Goal: Task Accomplishment & Management: Manage account settings

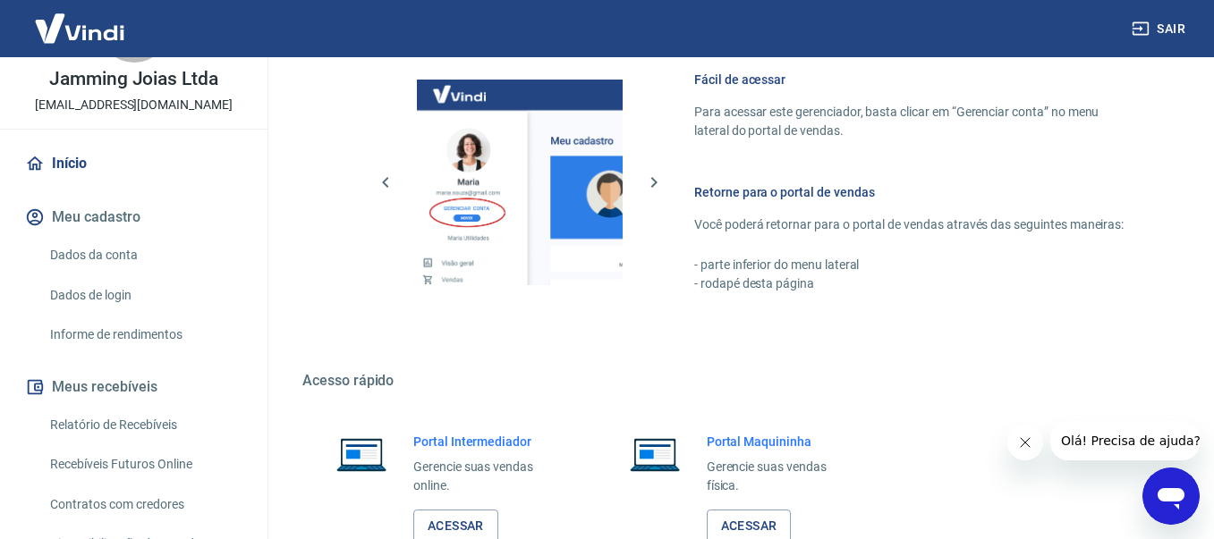
scroll to position [910, 0]
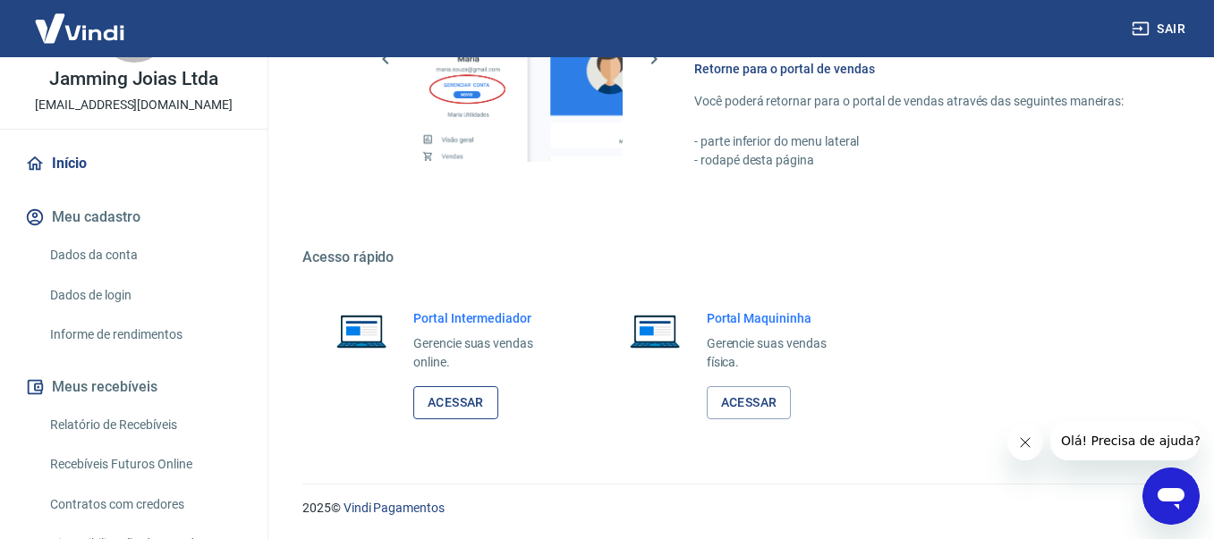
click at [460, 405] on link "Acessar" at bounding box center [455, 402] width 85 height 33
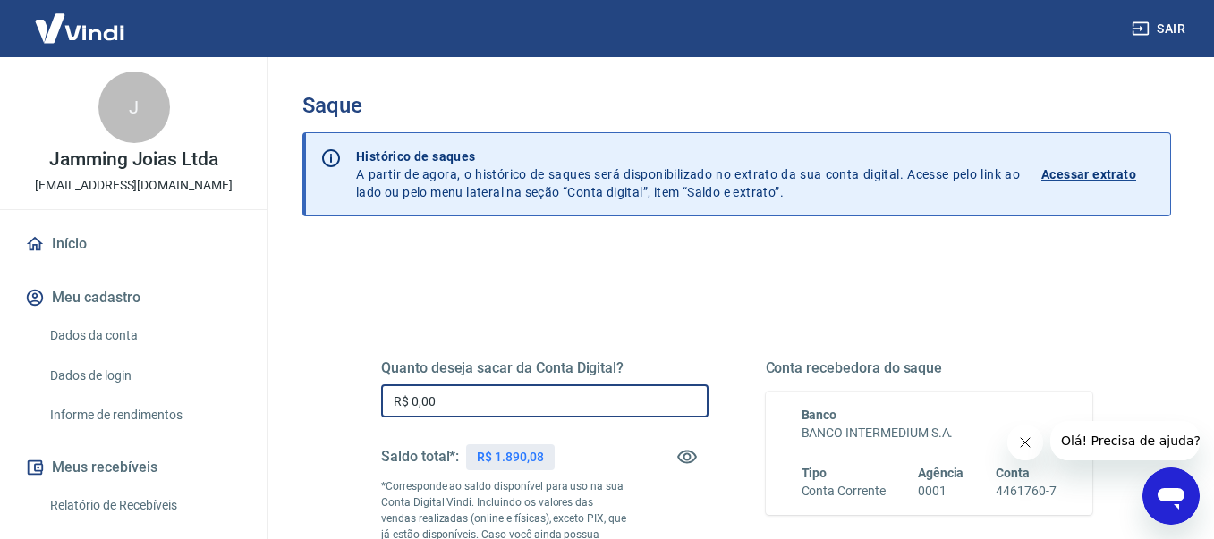
click at [575, 391] on input "R$ 0,00" at bounding box center [544, 401] width 327 height 33
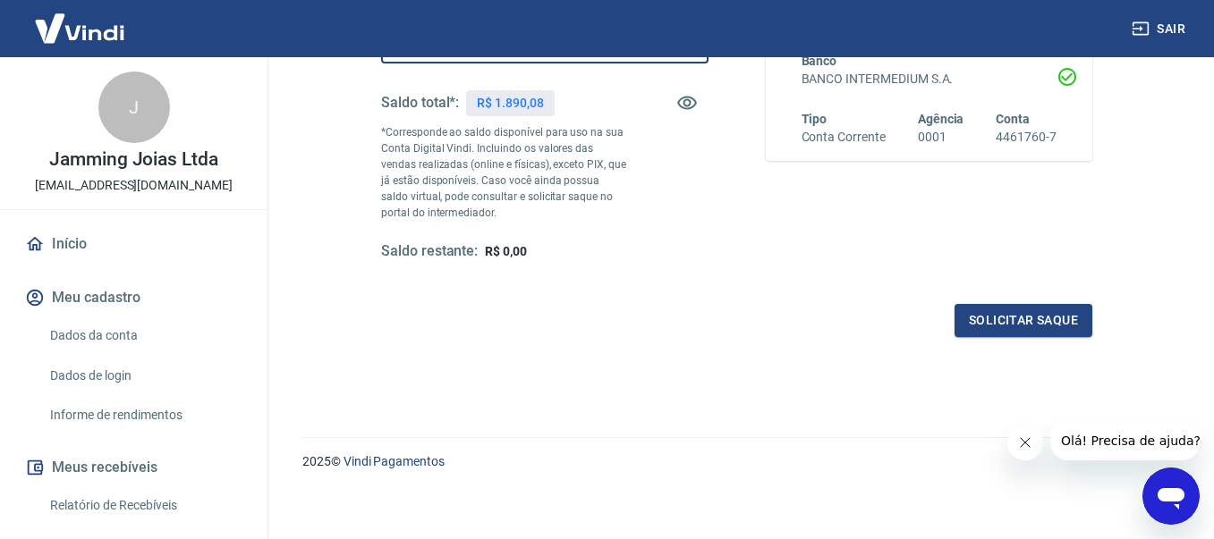
scroll to position [361, 0]
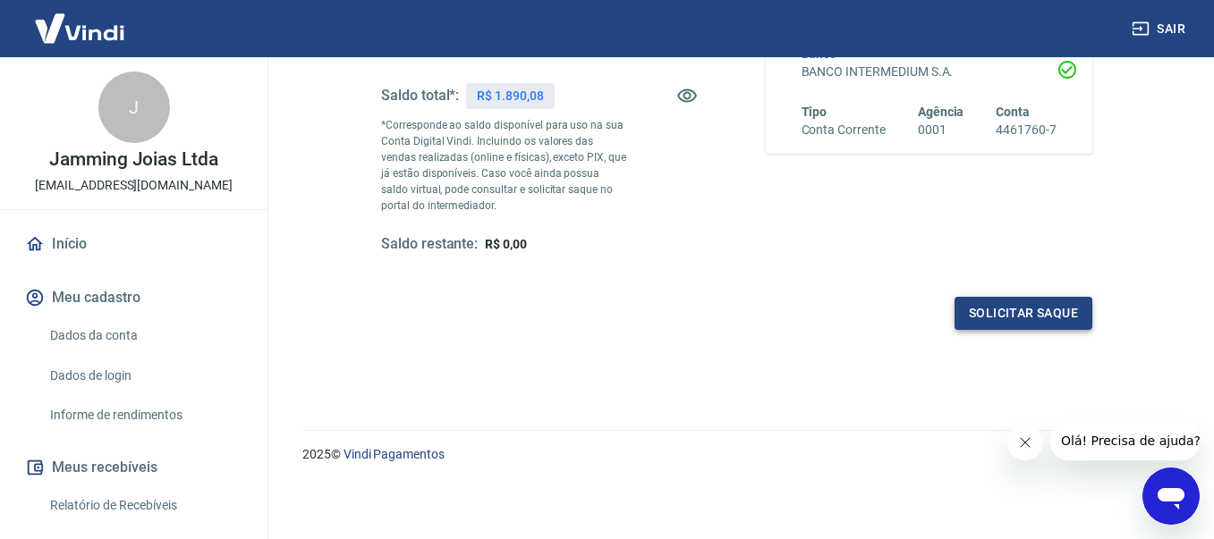
type input "R$ 1.890,08"
click at [1018, 312] on button "Solicitar saque" at bounding box center [1023, 313] width 138 height 33
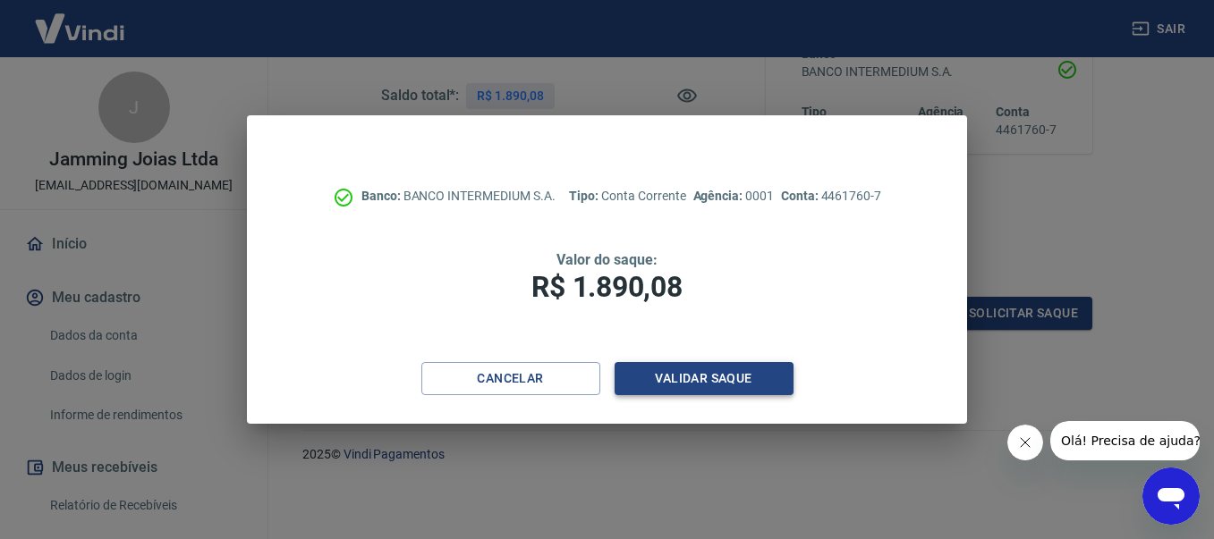
click at [774, 381] on button "Validar saque" at bounding box center [703, 378] width 179 height 33
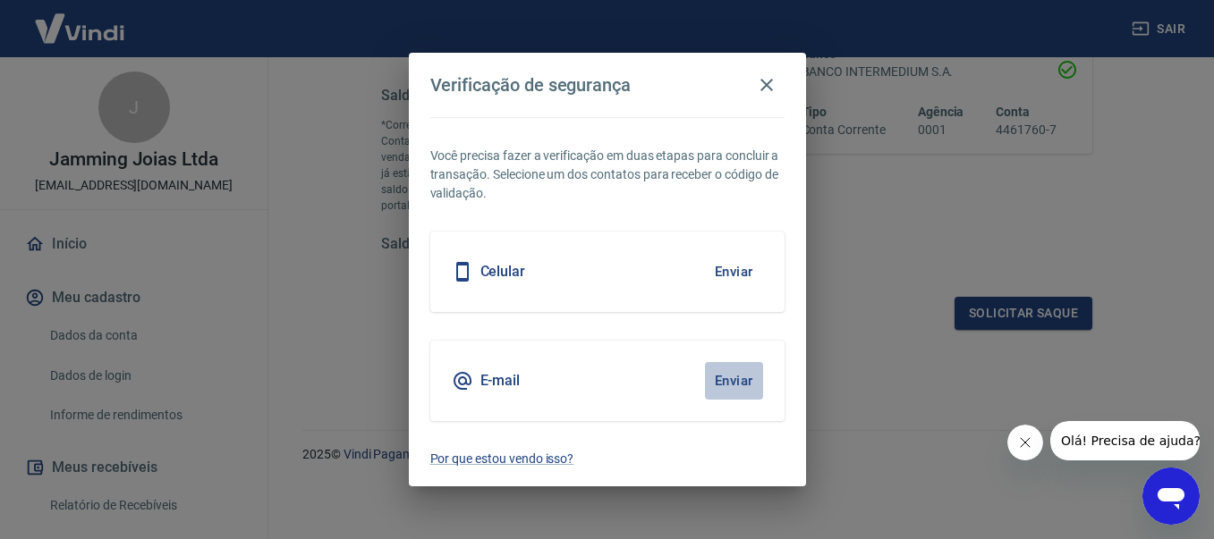
click at [717, 380] on button "Enviar" at bounding box center [734, 381] width 58 height 38
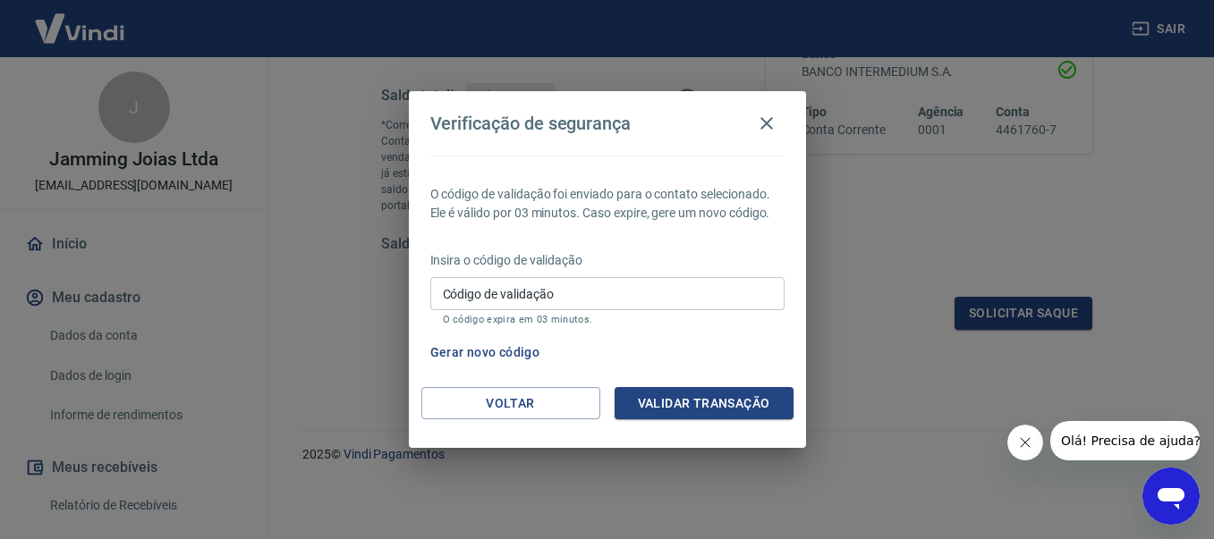
click at [630, 298] on input "Código de validação" at bounding box center [607, 293] width 354 height 33
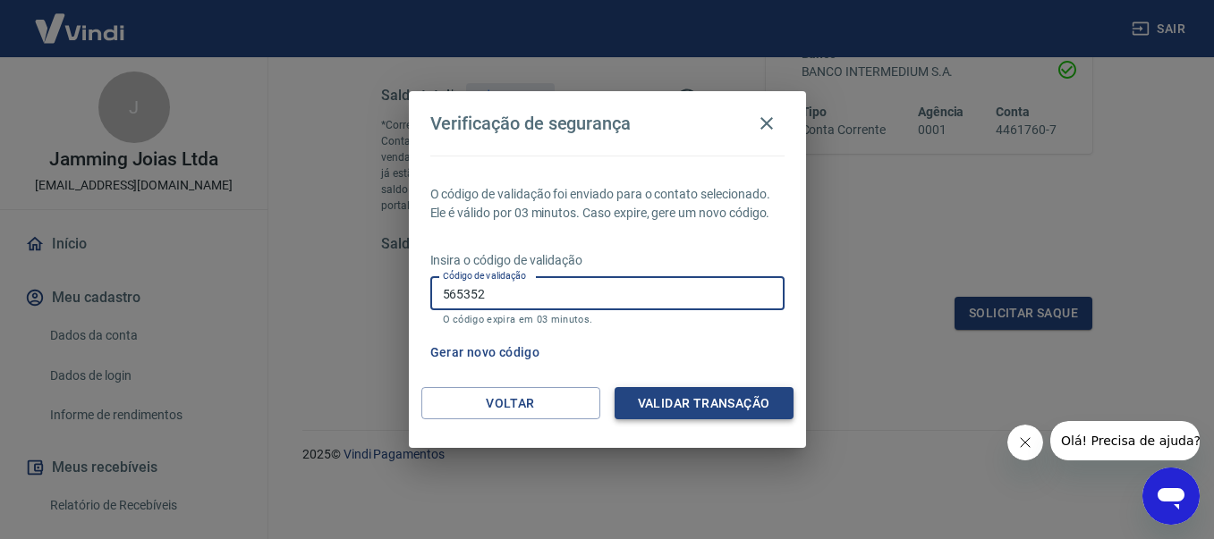
type input "565352"
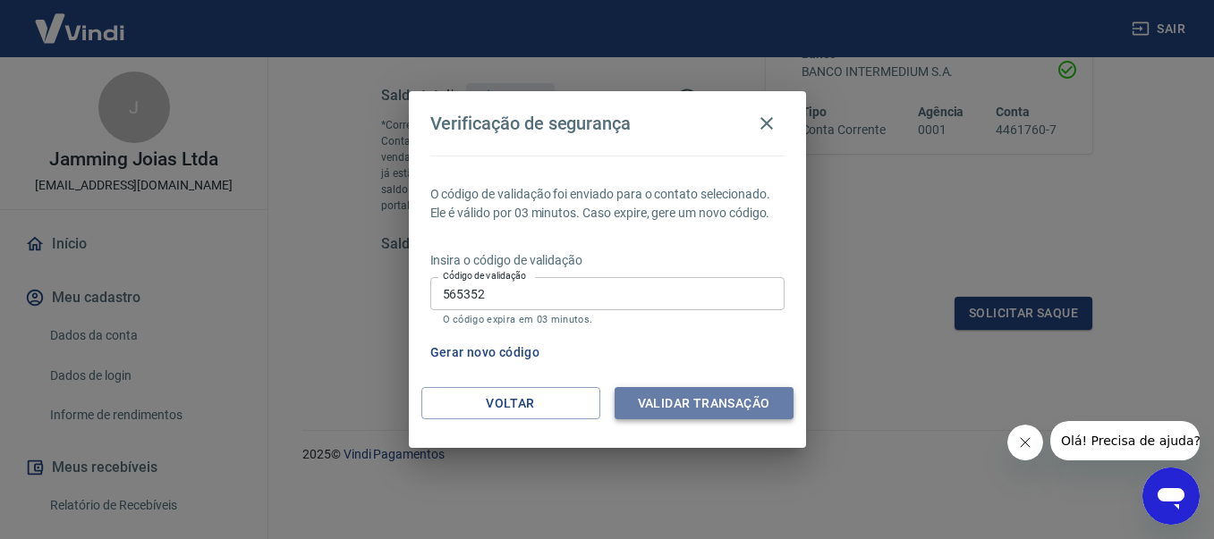
click at [749, 414] on button "Validar transação" at bounding box center [703, 403] width 179 height 33
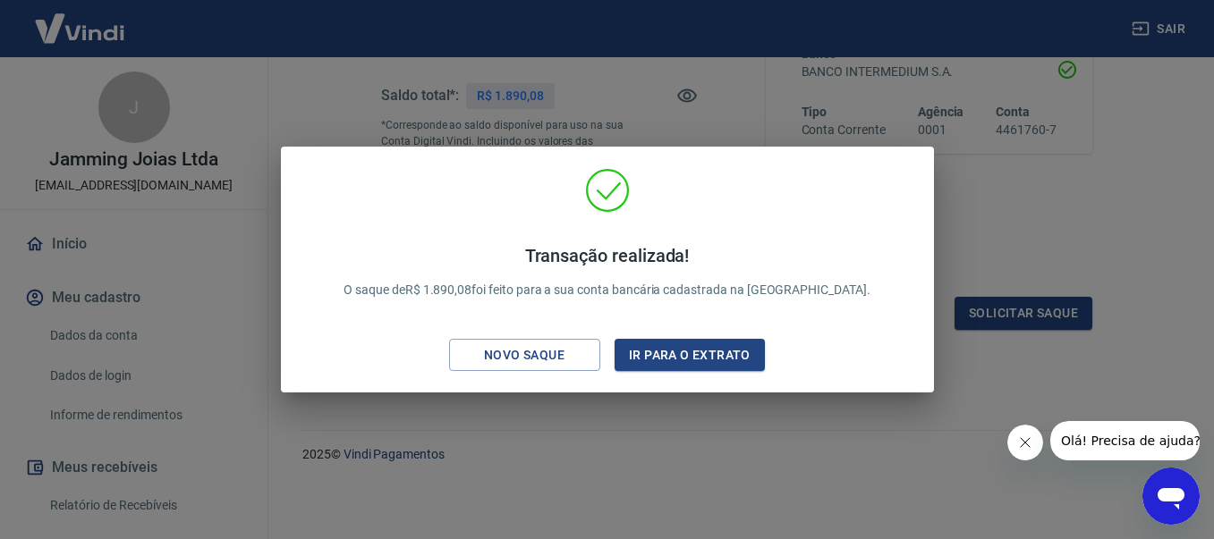
click at [1106, 223] on div "Transação realizada! O saque de R$ 1.890,08 foi feito para a sua conta bancária…" at bounding box center [607, 269] width 1214 height 539
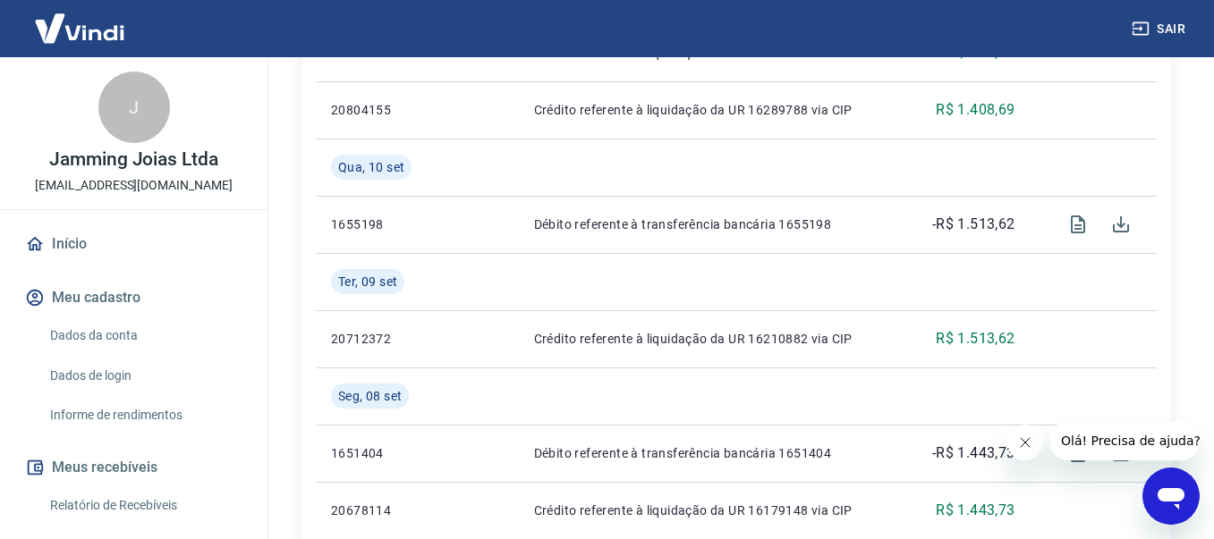
scroll to position [911, 0]
